Goal: Task Accomplishment & Management: Manage account settings

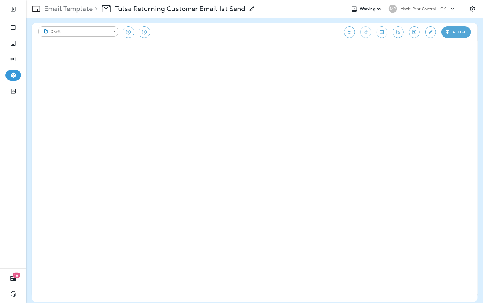
click at [392, 5] on div "Moxie Pest Control - OKC [GEOGRAPHIC_DATA]" at bounding box center [424, 9] width 49 height 8
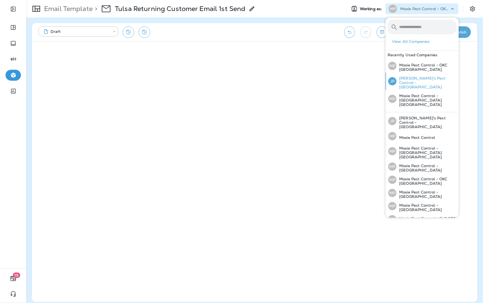
click at [392, 76] on p "[PERSON_NAME]'s Pest Control - [GEOGRAPHIC_DATA]" at bounding box center [426, 82] width 60 height 13
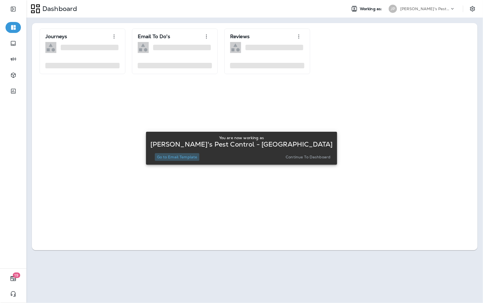
click at [197, 158] on p "Go to Email Template" at bounding box center [177, 157] width 40 height 4
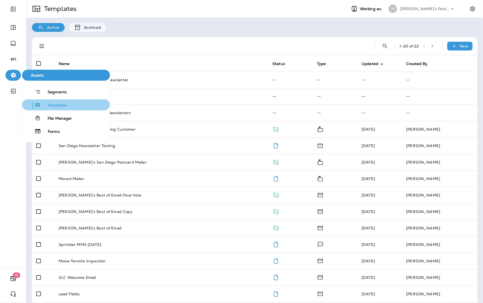
click at [55, 108] on span "Templates" at bounding box center [54, 105] width 26 height 5
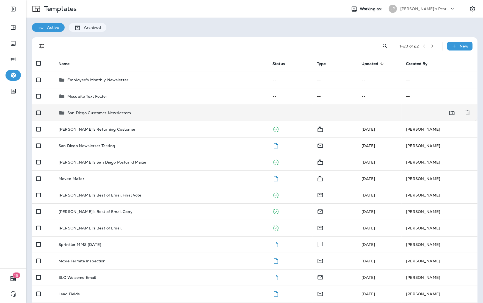
click at [85, 109] on td "San Diego Customer Newsletters" at bounding box center [161, 113] width 214 height 16
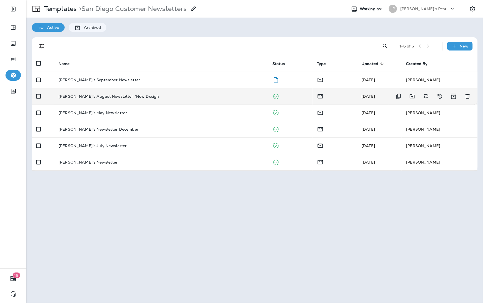
click at [82, 95] on p "[PERSON_NAME]'s August Newsletter *New Design" at bounding box center [109, 96] width 100 height 4
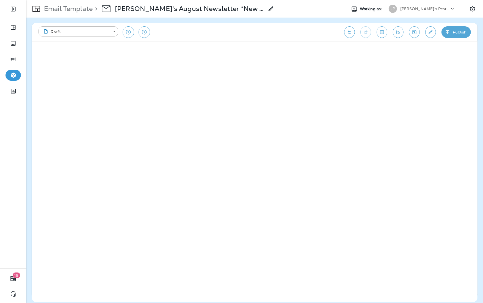
click at [392, 6] on icon at bounding box center [451, 8] width 5 height 5
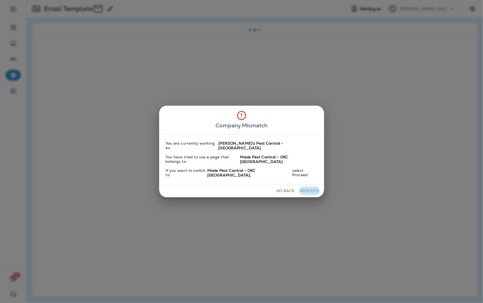
click at [307, 187] on button "Proceed" at bounding box center [309, 191] width 21 height 9
drag, startPoint x: 310, startPoint y: 185, endPoint x: 330, endPoint y: 177, distance: 21.6
click at [309, 187] on button "Proceed" at bounding box center [309, 191] width 21 height 9
click at [304, 187] on button "Proceed" at bounding box center [309, 191] width 21 height 9
click at [284, 187] on button "Go Back" at bounding box center [285, 191] width 23 height 9
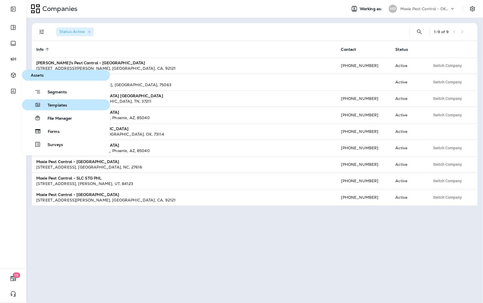
click at [52, 105] on span "Templates" at bounding box center [54, 105] width 26 height 5
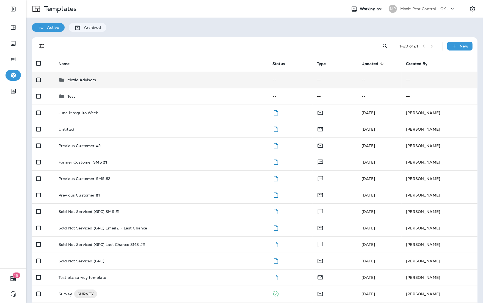
click at [97, 81] on div "Moxie Advisors" at bounding box center [161, 80] width 205 height 7
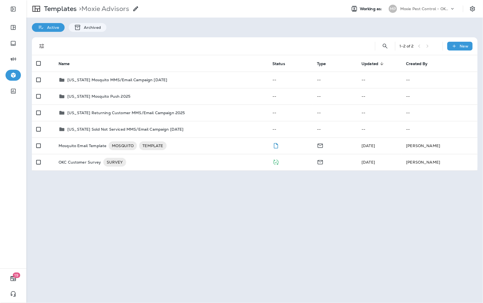
click at [419, 13] on div "MP Moxie Pest Control - OKC Tulsa" at bounding box center [421, 8] width 73 height 11
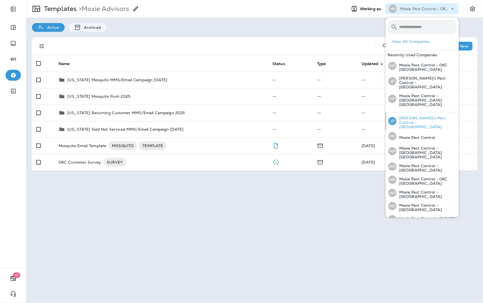
click at [427, 116] on p "[PERSON_NAME]'s Pest Control - [GEOGRAPHIC_DATA]" at bounding box center [426, 122] width 60 height 13
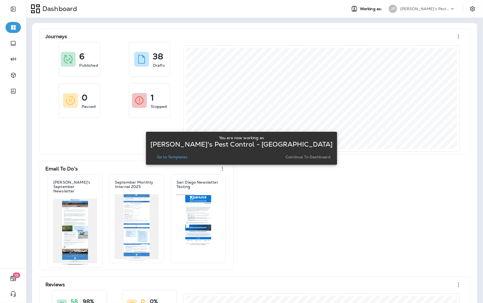
click at [405, 10] on p "[PERSON_NAME]'s Pest Control - [GEOGRAPHIC_DATA]" at bounding box center [424, 9] width 49 height 4
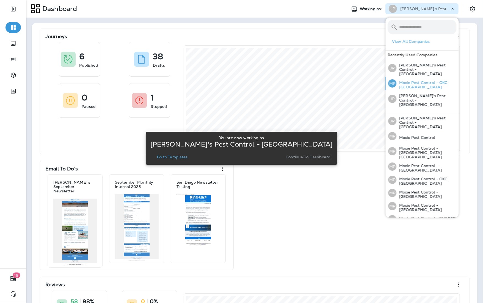
click at [409, 77] on div "MP Moxie Pest Control - OKC Tulsa" at bounding box center [422, 83] width 73 height 13
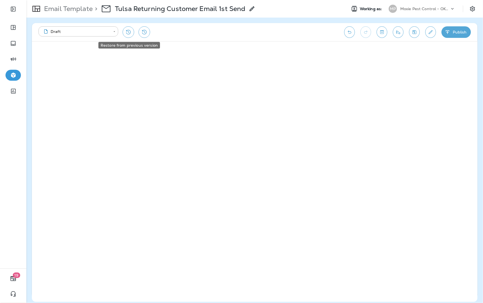
click at [131, 33] on icon "Restore from previous version" at bounding box center [128, 32] width 7 height 7
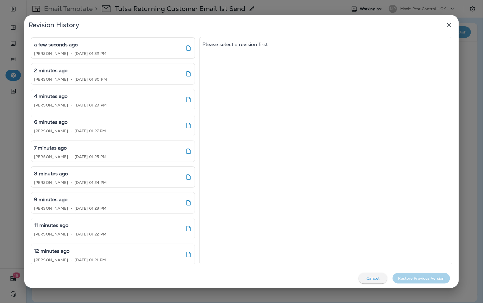
click at [447, 24] on icon "button" at bounding box center [448, 25] width 7 height 7
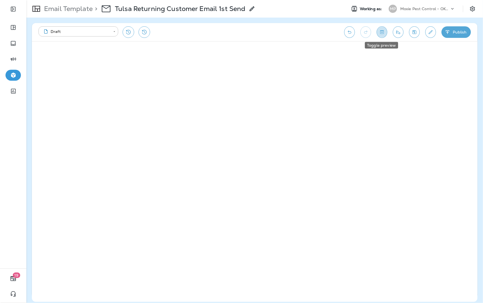
click at [380, 33] on icon "Toggle preview" at bounding box center [382, 31] width 6 height 5
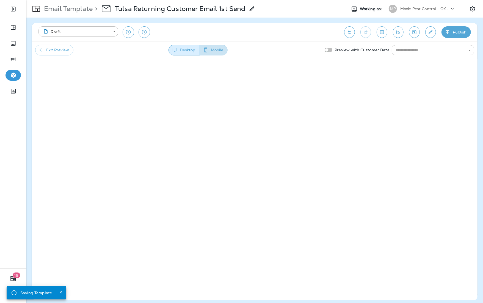
click at [221, 51] on button "Mobile" at bounding box center [213, 50] width 28 height 11
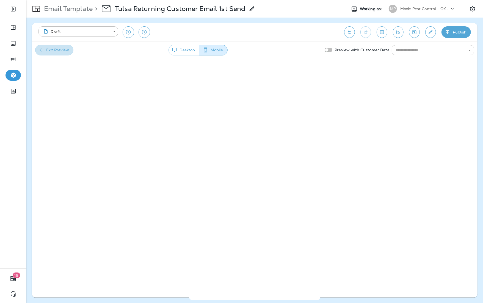
click at [47, 50] on button "Exit Preview" at bounding box center [54, 50] width 38 height 11
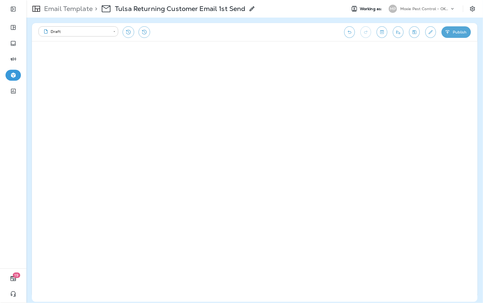
click at [386, 34] on div "**********" at bounding box center [254, 32] width 445 height 18
click at [384, 34] on button "Toggle preview" at bounding box center [381, 32] width 11 height 12
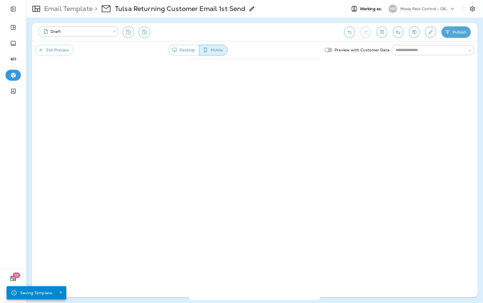
drag, startPoint x: 349, startPoint y: 228, endPoint x: 339, endPoint y: 223, distance: 10.6
click at [348, 227] on div "**********" at bounding box center [254, 160] width 445 height 275
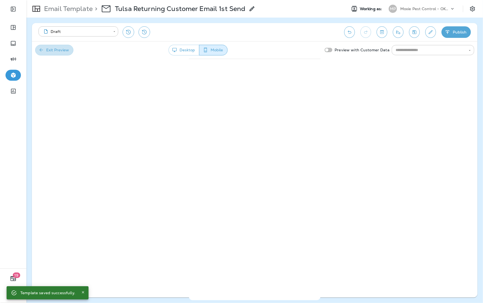
click at [66, 54] on button "Exit Preview" at bounding box center [54, 50] width 38 height 11
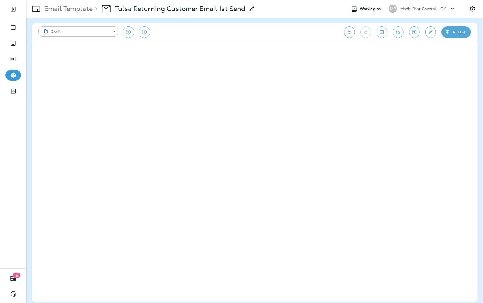
click at [381, 34] on icon "Toggle preview" at bounding box center [382, 32] width 4 height 4
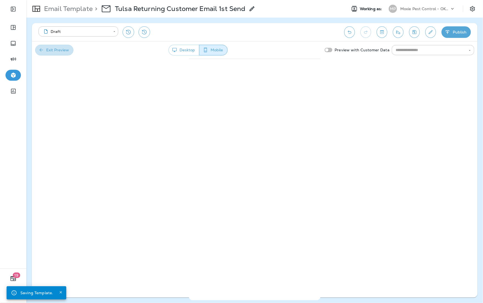
click at [56, 52] on button "Exit Preview" at bounding box center [54, 50] width 38 height 11
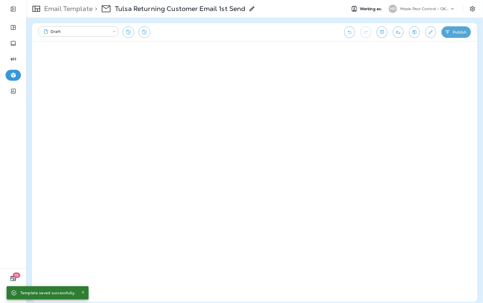
click at [382, 34] on icon "Toggle preview" at bounding box center [382, 31] width 6 height 5
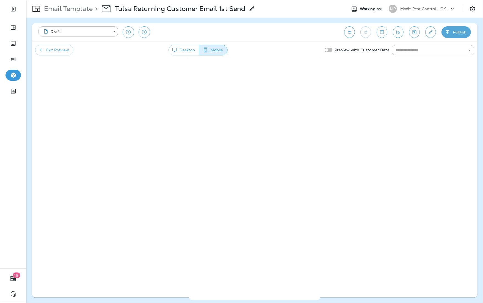
click at [54, 51] on button "Exit Preview" at bounding box center [54, 50] width 38 height 11
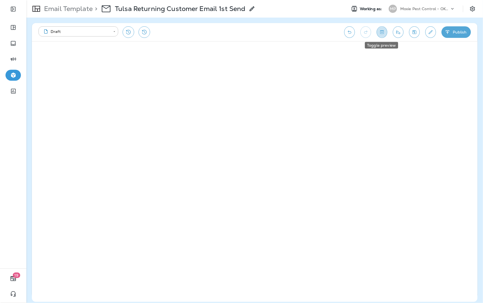
click at [382, 35] on button "Toggle preview" at bounding box center [381, 32] width 11 height 12
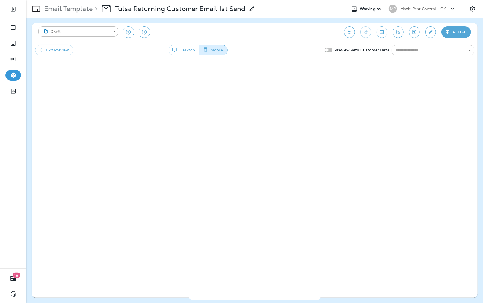
click at [46, 48] on button "Exit Preview" at bounding box center [54, 50] width 38 height 11
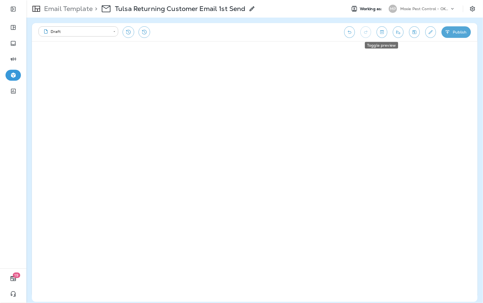
click at [379, 32] on icon "Toggle preview" at bounding box center [382, 31] width 6 height 5
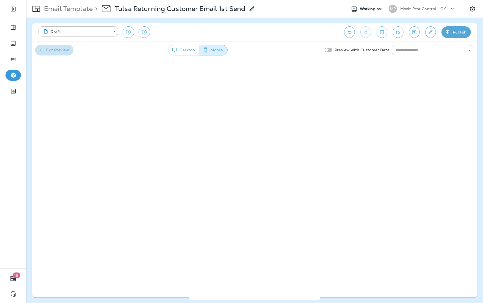
click at [63, 48] on button "Exit Preview" at bounding box center [54, 50] width 38 height 11
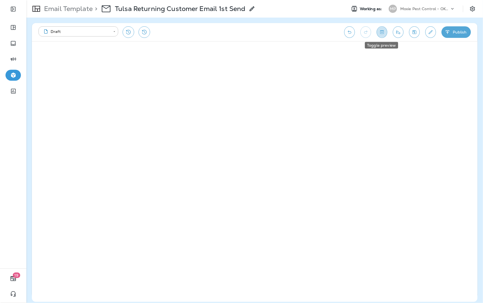
click at [383, 35] on button "Toggle preview" at bounding box center [381, 32] width 11 height 12
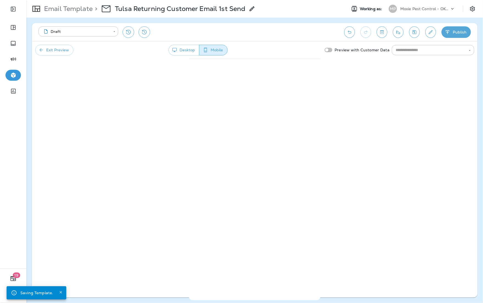
drag, startPoint x: 180, startPoint y: 44, endPoint x: 180, endPoint y: 49, distance: 5.0
click at [180, 44] on div "Exit Preview Desktop Mobile Preview with Customer Data ​" at bounding box center [254, 50] width 445 height 18
click at [180, 50] on button "Desktop" at bounding box center [183, 50] width 31 height 11
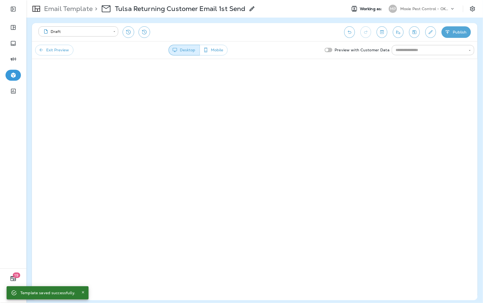
click at [205, 50] on icon "button" at bounding box center [205, 50] width 3 height 5
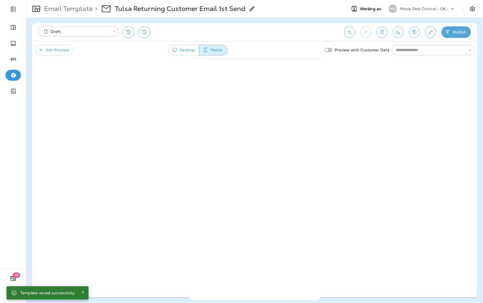
click at [181, 51] on button "Desktop" at bounding box center [183, 50] width 31 height 11
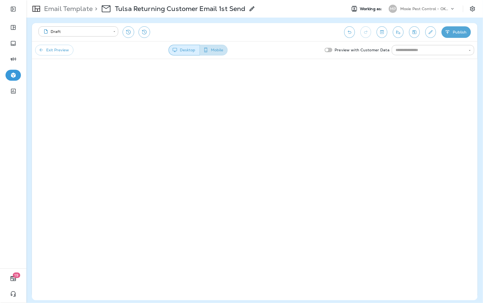
drag, startPoint x: 208, startPoint y: 46, endPoint x: 211, endPoint y: 52, distance: 6.3
click at [208, 46] on button "Mobile" at bounding box center [213, 50] width 28 height 11
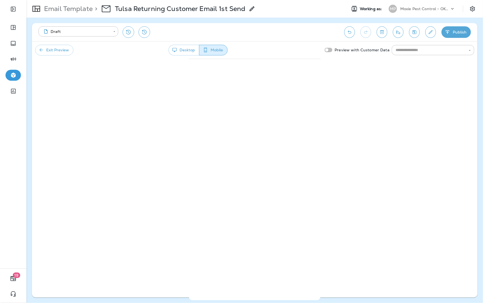
drag, startPoint x: 152, startPoint y: 164, endPoint x: 163, endPoint y: 160, distance: 11.7
click at [152, 164] on div "**********" at bounding box center [254, 160] width 445 height 275
click at [46, 51] on button "Exit Preview" at bounding box center [54, 50] width 38 height 11
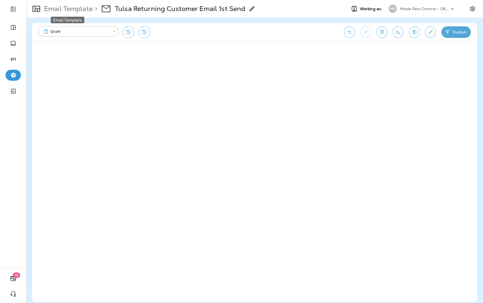
click at [69, 8] on p "Email Template" at bounding box center [67, 9] width 51 height 8
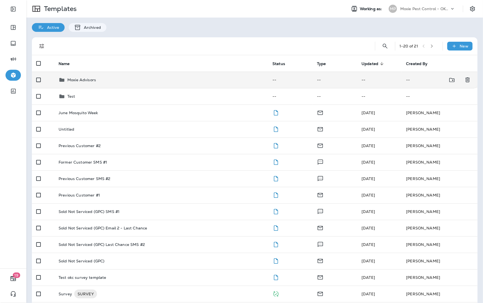
click at [129, 82] on div "Moxie Advisors" at bounding box center [161, 80] width 205 height 7
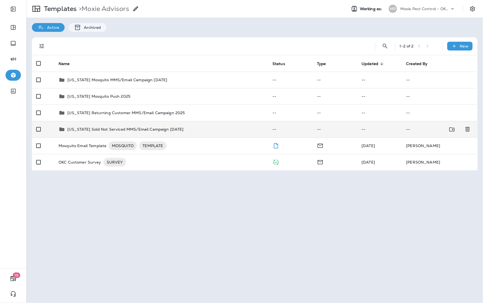
click at [135, 131] on p "[US_STATE] Sold Not Serviced MMS/Email Campaign [DATE]" at bounding box center [125, 129] width 116 height 4
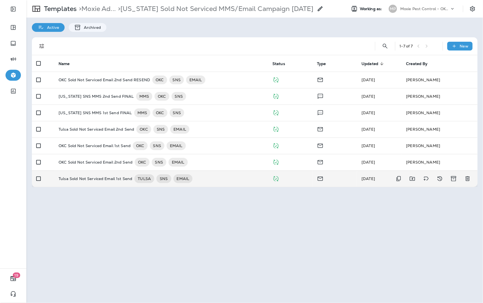
click at [116, 178] on p "Tulsa Sold Not Serviced Email 1st Send" at bounding box center [96, 178] width 74 height 9
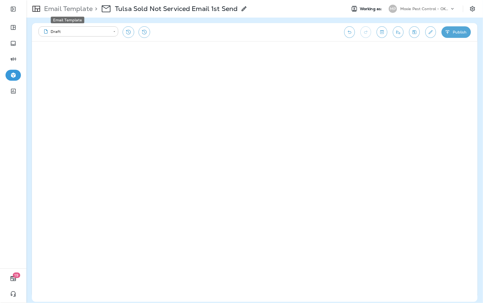
click at [69, 10] on p "Email Template" at bounding box center [67, 9] width 51 height 8
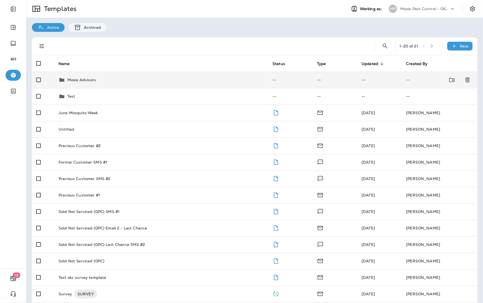
click at [93, 82] on p "Moxie Advisors" at bounding box center [81, 80] width 29 height 4
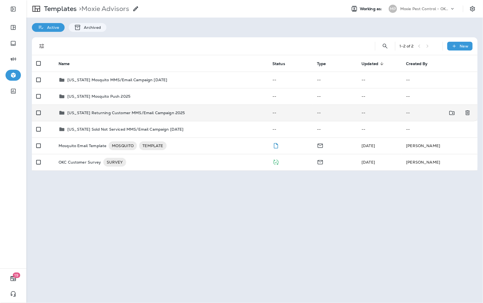
click at [105, 113] on p "[US_STATE] Returning Customer MMS/Email Campaign 2025" at bounding box center [125, 113] width 117 height 4
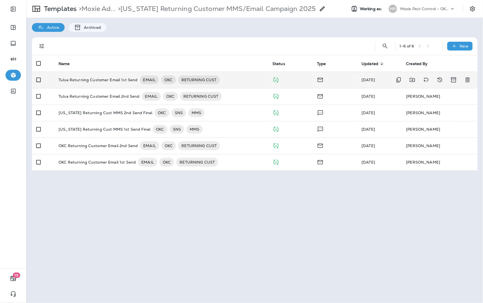
click at [111, 85] on td "Tulsa Returning Customer Email 1st Send EMAIL OKC RETURNING CUST" at bounding box center [161, 80] width 214 height 16
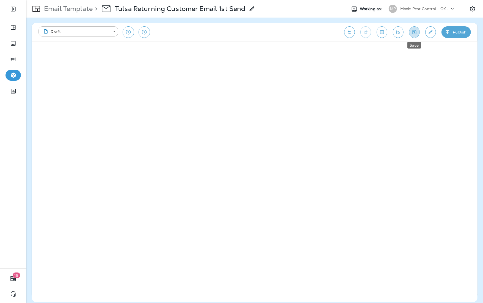
click at [416, 33] on icon "Save" at bounding box center [414, 31] width 6 height 5
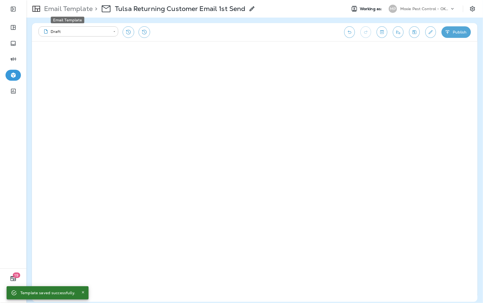
click at [74, 9] on p "Email Template" at bounding box center [67, 9] width 51 height 8
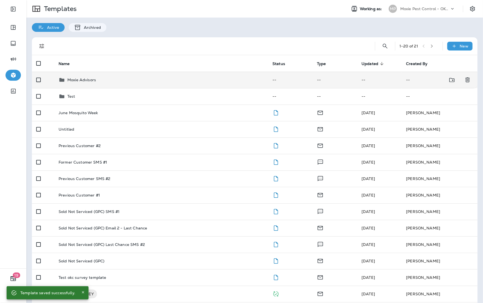
click at [102, 81] on div "Moxie Advisors" at bounding box center [161, 80] width 205 height 7
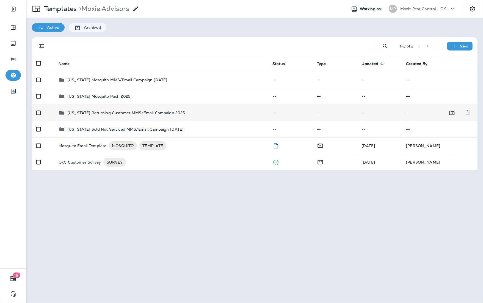
click at [116, 114] on p "[US_STATE] Returning Customer MMS/Email Campaign 2025" at bounding box center [125, 113] width 117 height 4
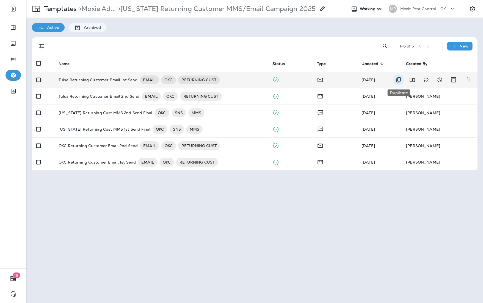
click at [401, 82] on icon "Duplicate" at bounding box center [398, 80] width 7 height 7
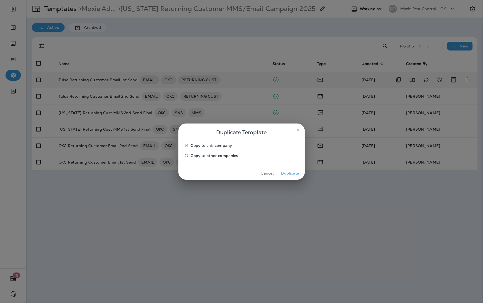
click at [222, 157] on span "Copy to other companies" at bounding box center [215, 156] width 48 height 4
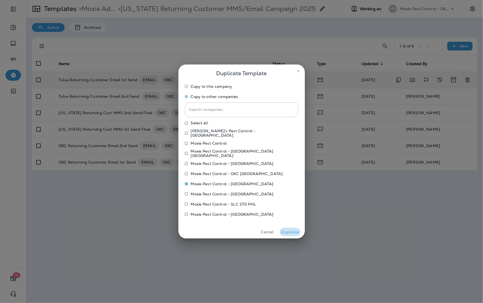
click at [292, 234] on button "Duplicate" at bounding box center [290, 232] width 21 height 9
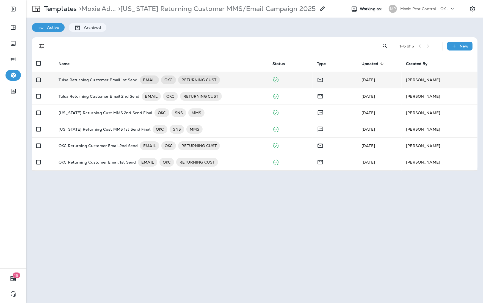
click at [432, 11] on p "Moxie Pest Control - OKC [GEOGRAPHIC_DATA]" at bounding box center [424, 9] width 49 height 4
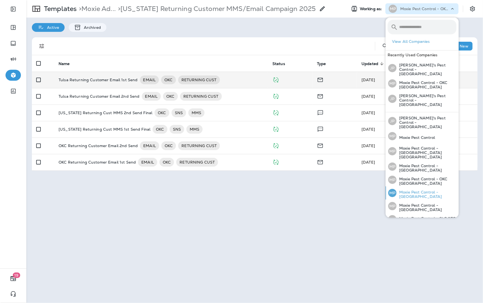
click at [440, 190] on p "Moxie Pest Control - [GEOGRAPHIC_DATA]" at bounding box center [426, 194] width 60 height 9
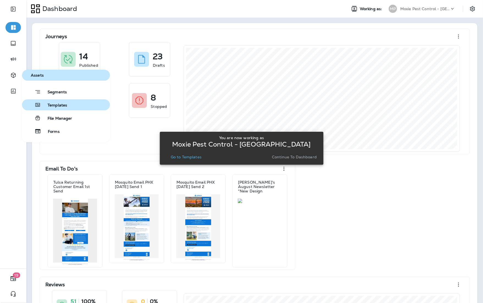
click at [40, 105] on icon "button" at bounding box center [37, 105] width 7 height 7
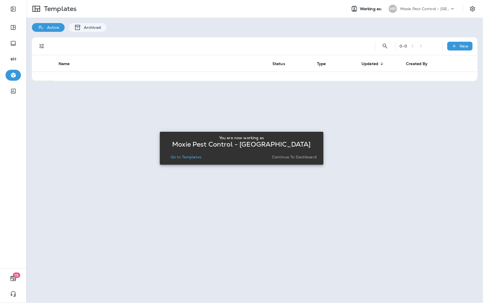
click at [173, 156] on p "Go to Templates" at bounding box center [186, 157] width 31 height 4
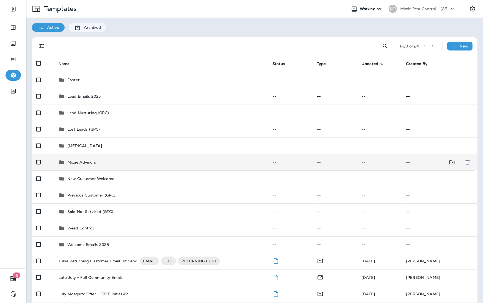
click at [131, 161] on div "Moxie Advisors" at bounding box center [161, 162] width 205 height 7
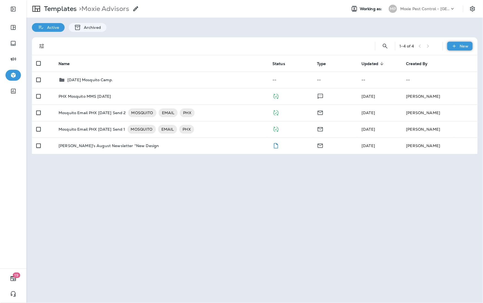
click at [466, 45] on p "New" at bounding box center [464, 46] width 9 height 4
click at [449, 74] on li "New Folder" at bounding box center [456, 73] width 46 height 13
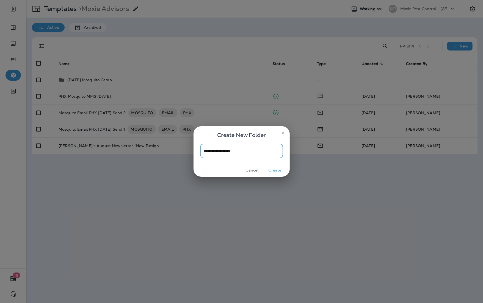
type input "**********"
click at [274, 170] on button "Create" at bounding box center [275, 170] width 21 height 9
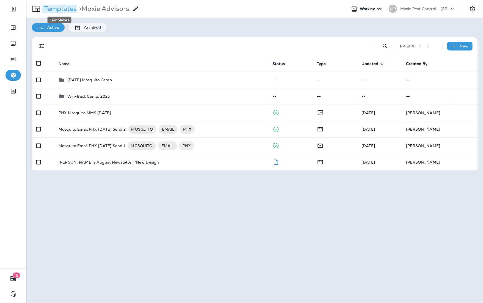
click at [58, 7] on p "Templates" at bounding box center [59, 9] width 35 height 8
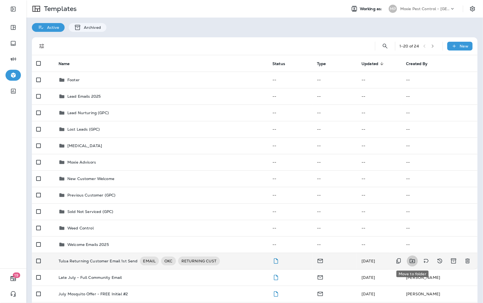
click at [415, 262] on button "Move to folder" at bounding box center [412, 261] width 11 height 11
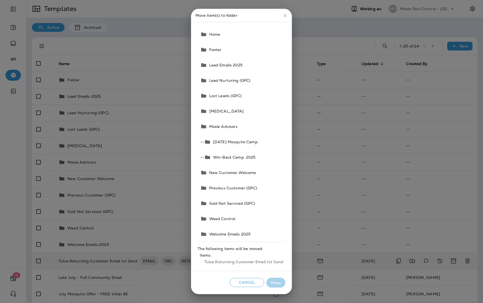
click at [235, 156] on span "Win-Back Camp. 2025" at bounding box center [233, 157] width 45 height 4
click at [280, 285] on button "Move" at bounding box center [275, 283] width 19 height 10
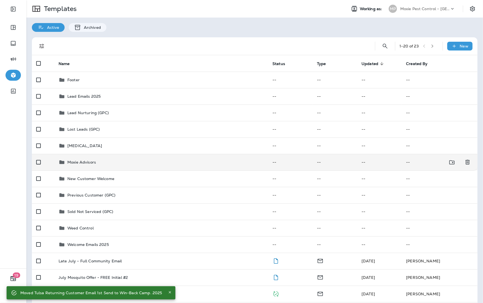
click at [100, 160] on div "Moxie Advisors" at bounding box center [161, 162] width 205 height 7
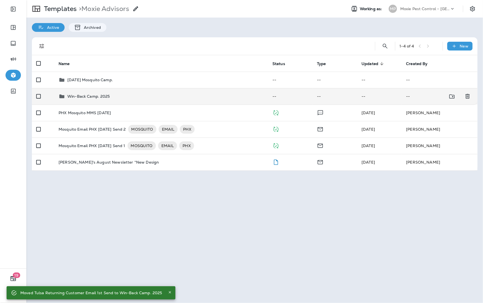
click at [104, 93] on td "Win-Back Camp. 2025" at bounding box center [161, 96] width 214 height 16
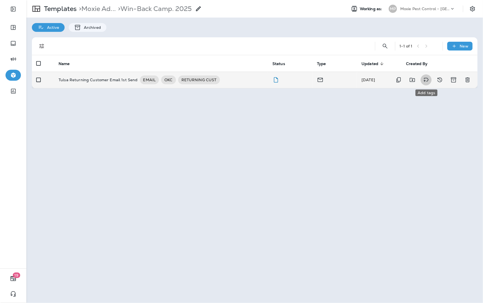
click at [427, 81] on icon "Add tags" at bounding box center [425, 80] width 7 height 7
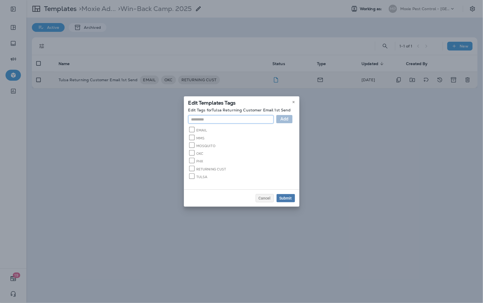
click at [260, 124] on input "text" at bounding box center [230, 119] width 85 height 8
type input "********"
click at [289, 194] on button "Submit" at bounding box center [285, 198] width 18 height 8
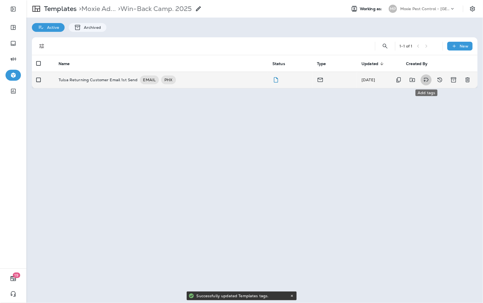
click at [427, 81] on icon "Add tags" at bounding box center [425, 80] width 7 height 7
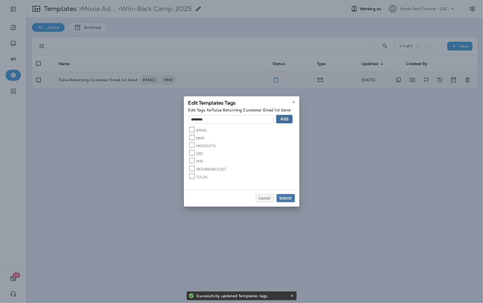
click at [281, 121] on span "Add" at bounding box center [284, 119] width 8 height 4
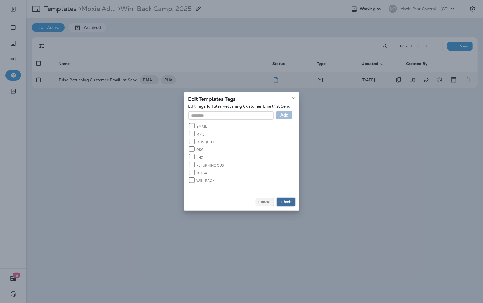
click at [279, 199] on button "Submit" at bounding box center [285, 202] width 18 height 8
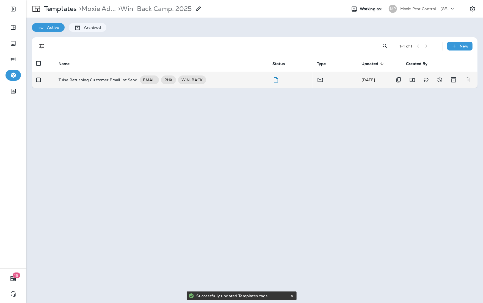
click at [75, 81] on p "Tulsa Returning Customer Email 1st Send" at bounding box center [98, 80] width 79 height 9
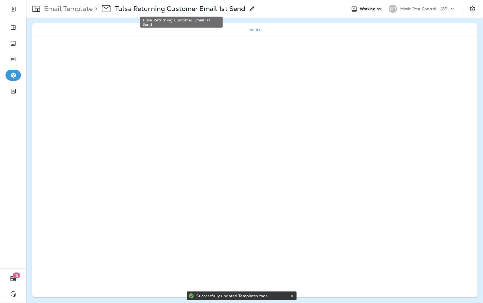
click at [167, 10] on p "Tulsa Returning Customer Email 1st Send" at bounding box center [180, 9] width 130 height 8
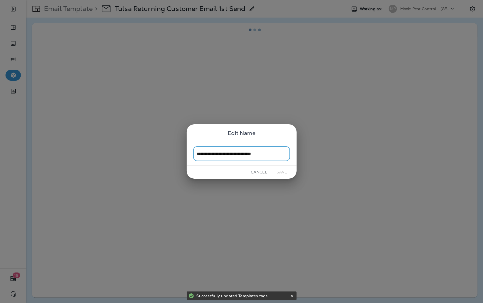
click at [252, 156] on input "**********" at bounding box center [241, 154] width 97 height 15
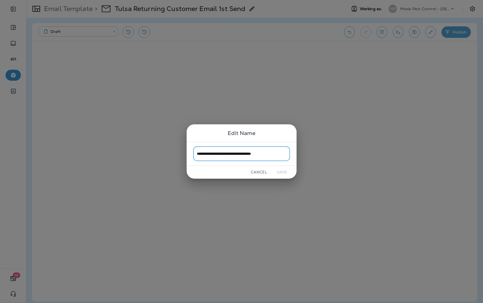
drag, startPoint x: 273, startPoint y: 155, endPoint x: 197, endPoint y: 155, distance: 76.1
click at [197, 155] on input "**********" at bounding box center [241, 154] width 97 height 15
type input "**********"
click at [276, 174] on button "Save" at bounding box center [281, 172] width 21 height 9
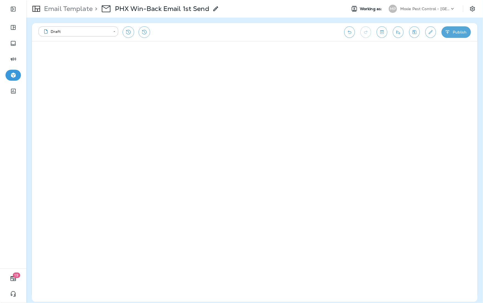
click at [428, 32] on icon "Edit details" at bounding box center [430, 31] width 6 height 5
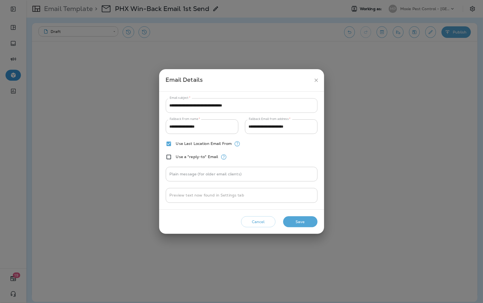
click at [224, 108] on input "**********" at bounding box center [242, 105] width 152 height 15
paste input "text"
type input "**********"
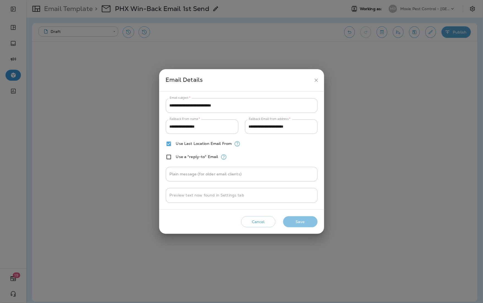
click at [294, 223] on button "Save" at bounding box center [300, 221] width 34 height 11
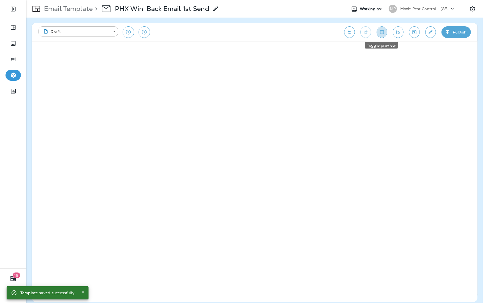
click at [379, 32] on icon "Toggle preview" at bounding box center [382, 31] width 6 height 5
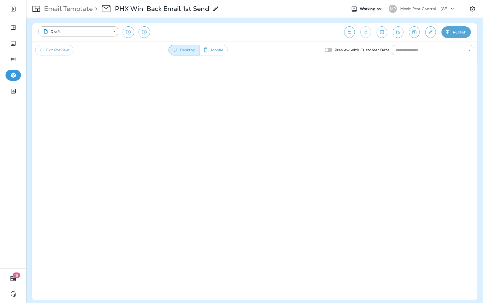
drag, startPoint x: 221, startPoint y: 51, endPoint x: 232, endPoint y: 58, distance: 13.5
click at [221, 51] on button "Mobile" at bounding box center [213, 50] width 28 height 11
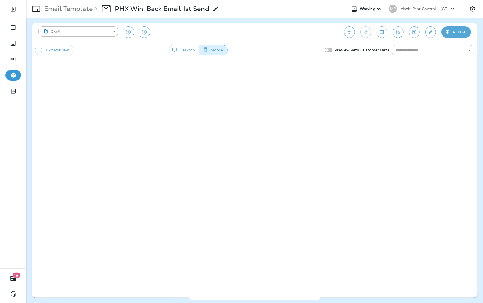
click at [54, 51] on button "Exit Preview" at bounding box center [54, 50] width 38 height 11
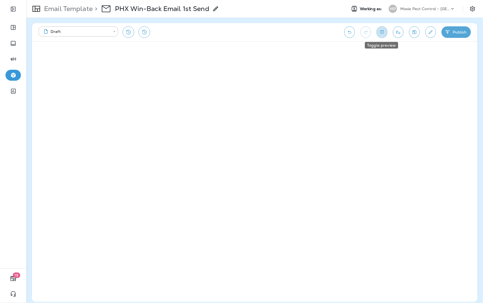
click at [382, 30] on icon "Toggle preview" at bounding box center [382, 31] width 6 height 5
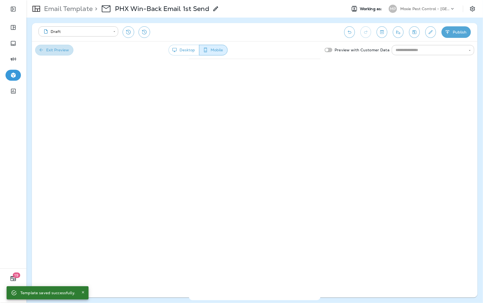
click at [62, 52] on button "Exit Preview" at bounding box center [54, 50] width 38 height 11
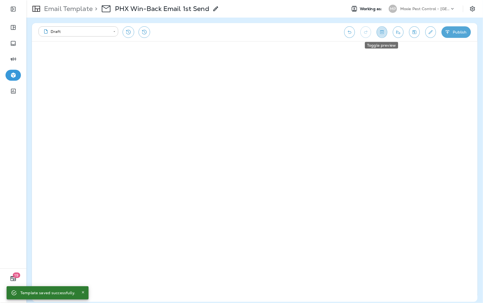
click at [379, 34] on icon "Toggle preview" at bounding box center [382, 31] width 6 height 5
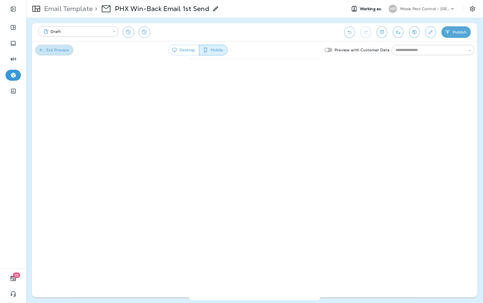
click at [46, 51] on button "Exit Preview" at bounding box center [54, 50] width 38 height 11
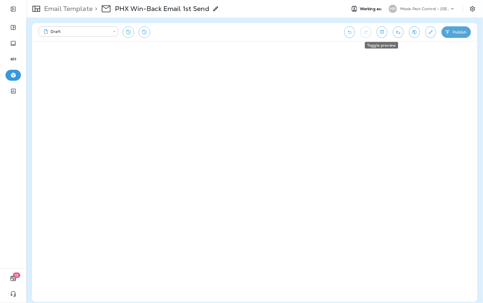
click at [382, 28] on button "Toggle preview" at bounding box center [381, 32] width 11 height 12
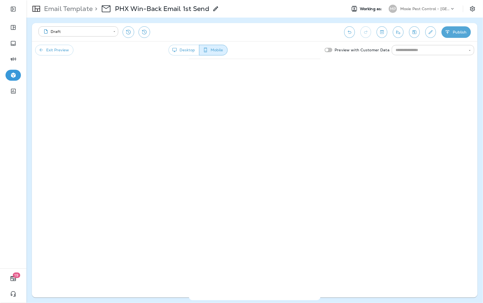
click at [55, 52] on button "Exit Preview" at bounding box center [54, 50] width 38 height 11
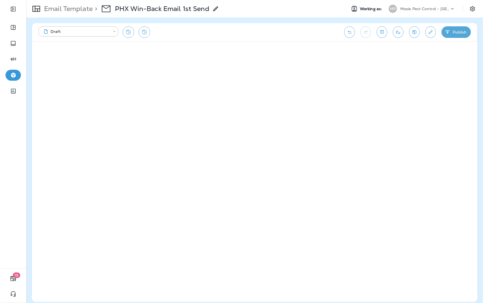
click at [380, 32] on icon "Toggle preview" at bounding box center [382, 31] width 6 height 5
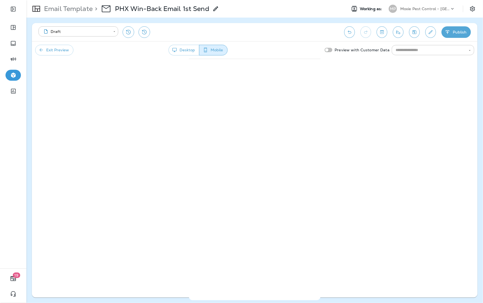
click at [181, 48] on button "Desktop" at bounding box center [183, 50] width 31 height 11
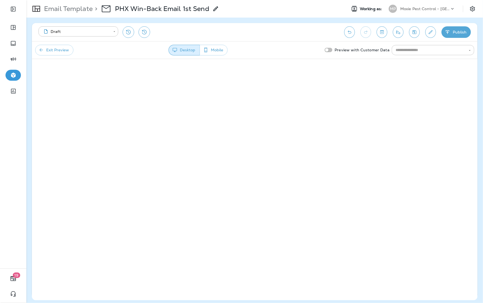
click at [56, 54] on button "Exit Preview" at bounding box center [54, 50] width 38 height 11
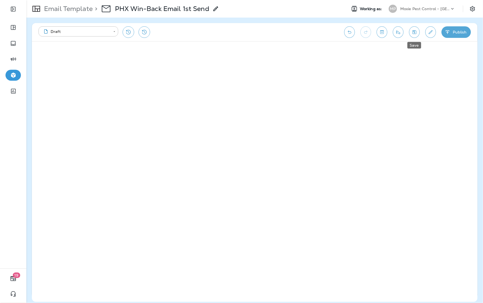
click at [412, 32] on icon "Save" at bounding box center [414, 31] width 6 height 5
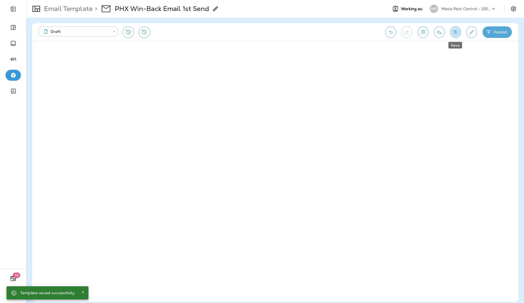
click at [456, 33] on icon "Save" at bounding box center [456, 31] width 6 height 5
click at [453, 32] on icon "Save" at bounding box center [456, 31] width 6 height 5
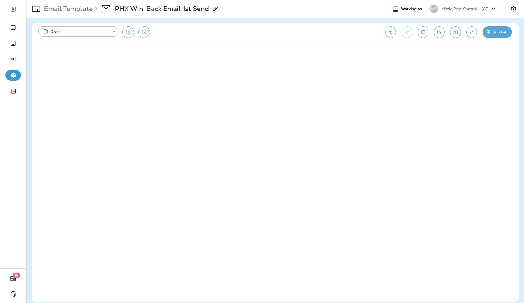
click at [456, 35] on button "Save" at bounding box center [455, 32] width 11 height 12
click at [457, 33] on icon "Save" at bounding box center [456, 31] width 6 height 5
click at [454, 35] on button "Save" at bounding box center [455, 32] width 11 height 12
click at [457, 12] on div "Moxie Pest Control - [GEOGRAPHIC_DATA]" at bounding box center [465, 9] width 49 height 8
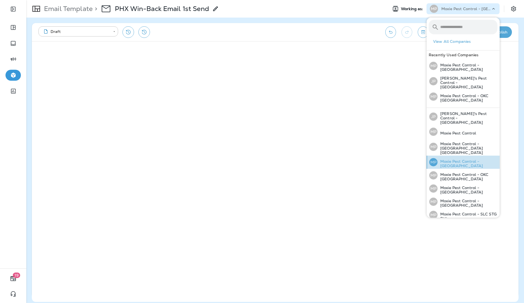
click at [458, 159] on p "Moxie Pest Control - [GEOGRAPHIC_DATA]" at bounding box center [468, 163] width 60 height 9
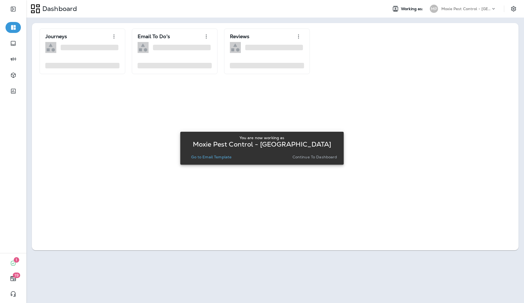
click at [216, 155] on p "Go to Email Template" at bounding box center [211, 157] width 40 height 4
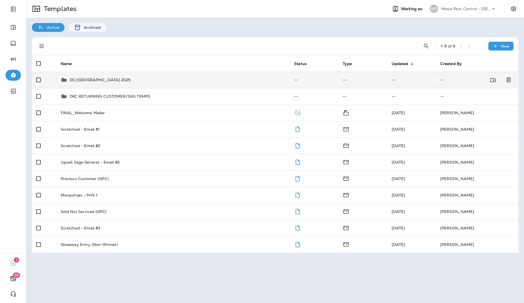
click at [111, 83] on div "OC/[GEOGRAPHIC_DATA] 2025" at bounding box center [99, 80] width 61 height 7
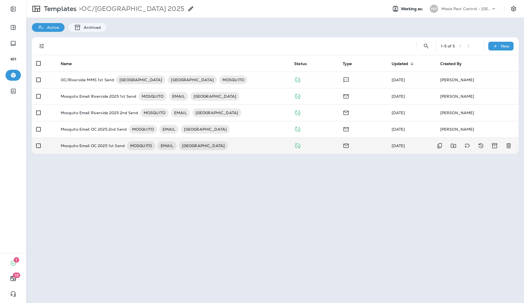
click at [94, 147] on p "Mosquito Email OC 2025 1st Send" at bounding box center [93, 145] width 64 height 9
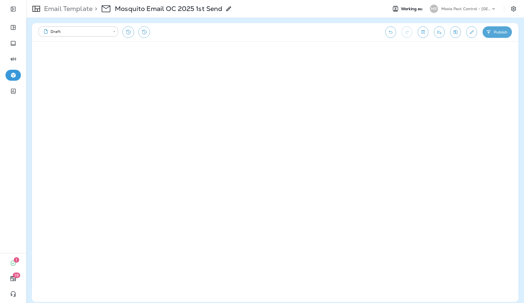
drag, startPoint x: 485, startPoint y: 9, endPoint x: 481, endPoint y: 6, distance: 4.2
click at [482, 9] on p "Moxie Pest Control - [GEOGRAPHIC_DATA]" at bounding box center [465, 9] width 49 height 4
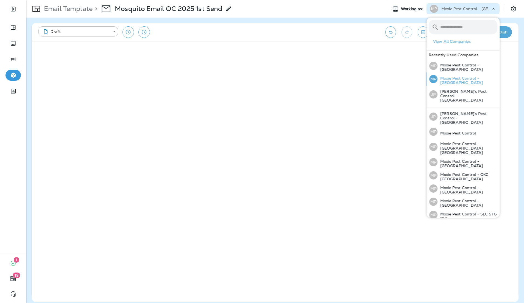
click at [468, 81] on p "Moxie Pest Control - [GEOGRAPHIC_DATA]" at bounding box center [468, 80] width 60 height 9
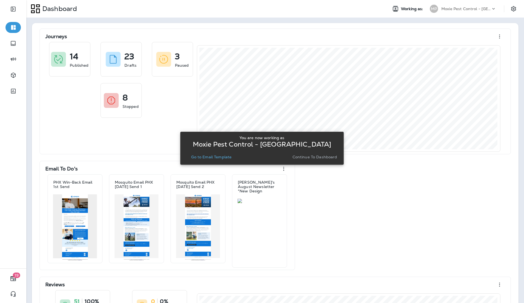
click at [211, 155] on p "Go to Email Template" at bounding box center [211, 157] width 40 height 4
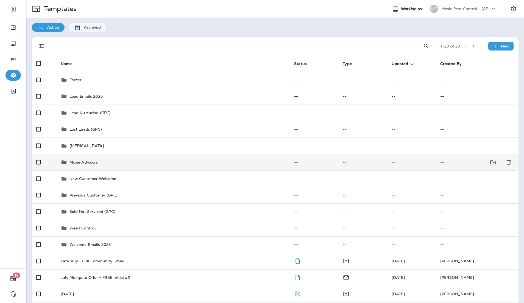
click at [91, 161] on p "Moxie Advisors" at bounding box center [83, 162] width 29 height 4
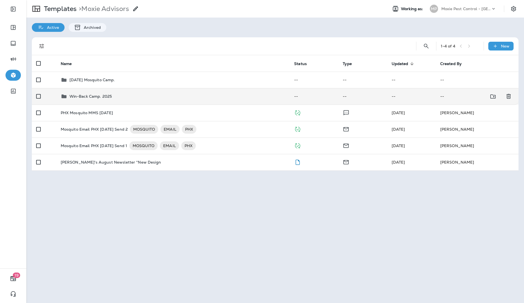
click at [211, 98] on div "Win-Back Camp. 2025" at bounding box center [173, 96] width 225 height 7
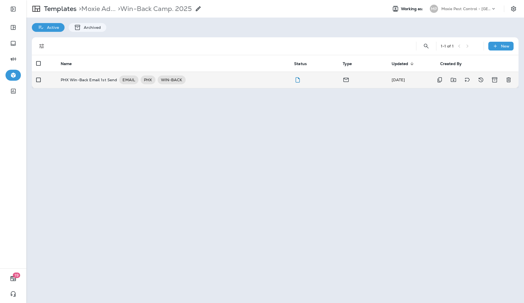
click at [213, 79] on div "PHX Win-Back Email 1st Send EMAIL PHX WIN-BACK" at bounding box center [173, 80] width 225 height 9
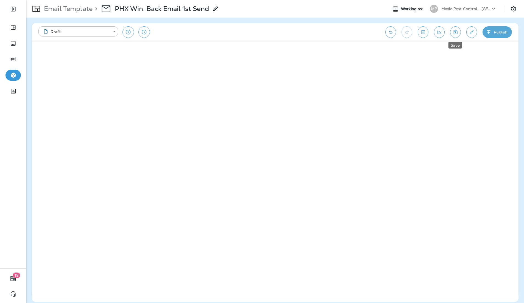
click at [458, 32] on icon "Save" at bounding box center [456, 31] width 6 height 5
click at [61, 14] on div "Email Template > PHX Win-Back Email 1st Send" at bounding box center [122, 8] width 193 height 15
click at [58, 8] on p "Email Template" at bounding box center [67, 9] width 51 height 8
